Goal: Navigation & Orientation: Find specific page/section

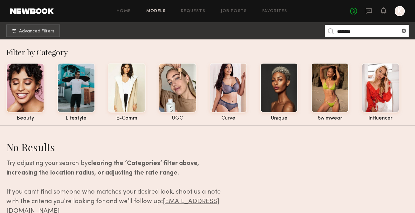
click at [239, 14] on div "Home Models Requests Job Posts Favorites Sign Out No fees up to $5,000 K" at bounding box center [229, 11] width 351 height 10
click at [238, 11] on link "Job Posts" at bounding box center [234, 11] width 26 height 4
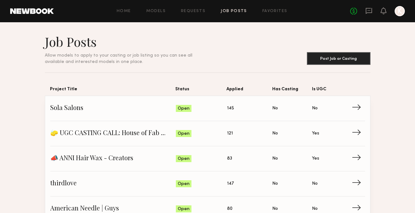
click at [275, 13] on div "Home Models Requests Job Posts Favorites Sign Out No fees up to $5,000 K" at bounding box center [229, 11] width 351 height 10
click at [278, 11] on link "Favorites" at bounding box center [275, 11] width 25 height 4
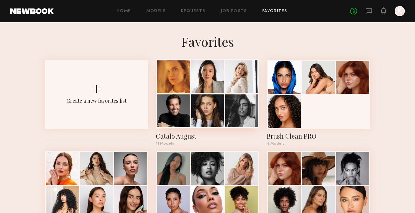
click at [217, 103] on div at bounding box center [207, 111] width 33 height 33
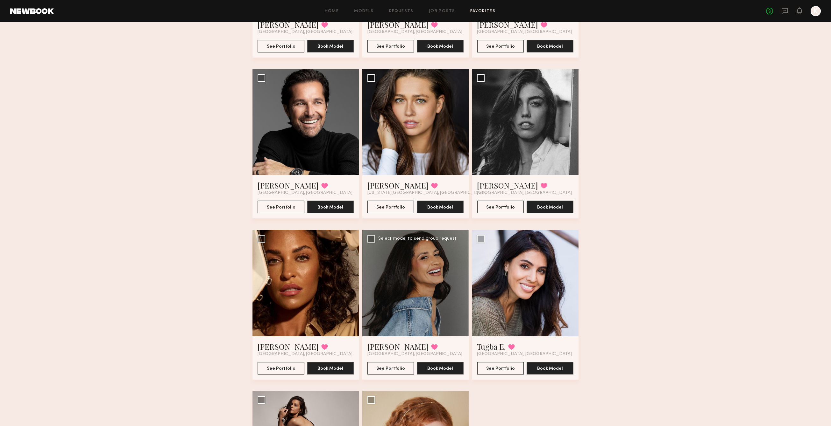
scroll to position [174, 0]
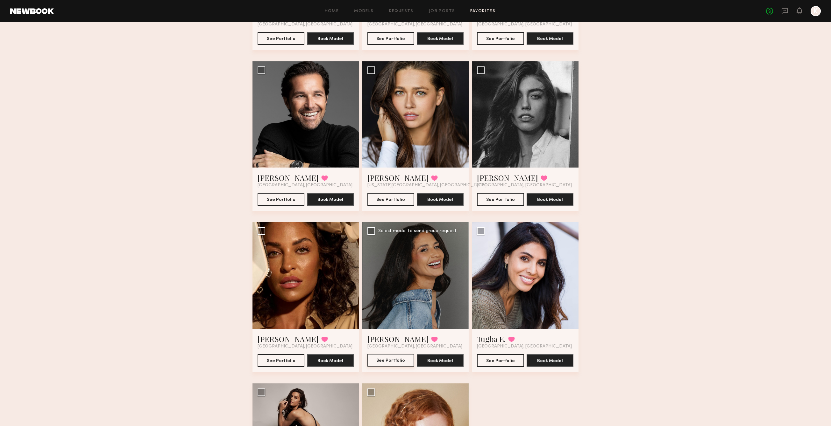
click at [383, 213] on button "See Portfolio" at bounding box center [390, 360] width 47 height 13
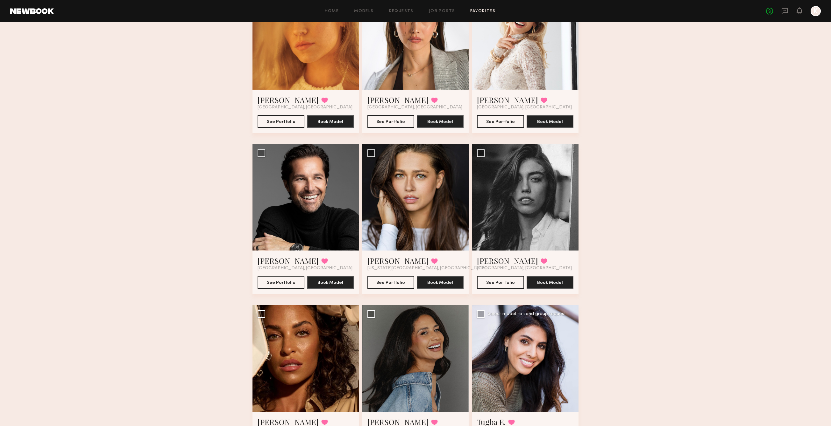
scroll to position [303, 0]
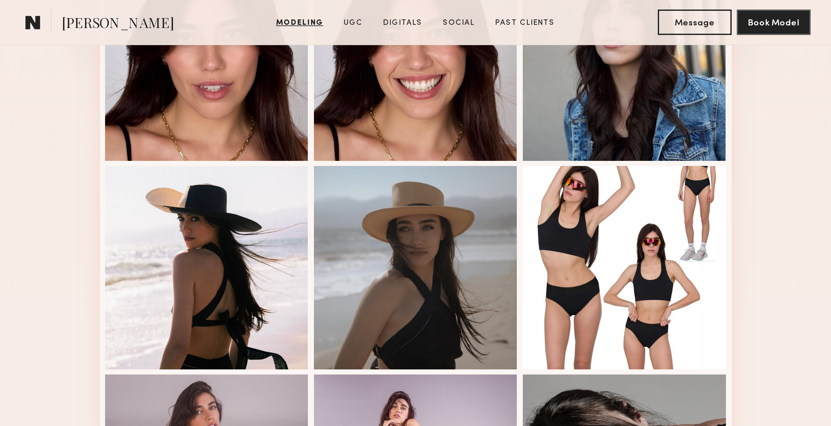
scroll to position [145, 0]
